Goal: Navigation & Orientation: Find specific page/section

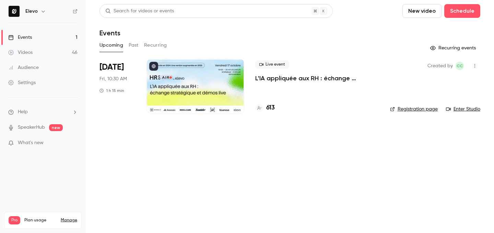
click at [273, 111] on h4 "613" at bounding box center [270, 107] width 9 height 9
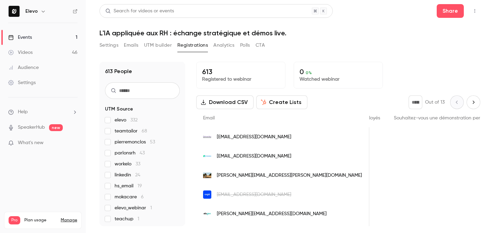
scroll to position [0, 583]
click at [57, 38] on link "Events 1" at bounding box center [43, 37] width 86 height 15
